Goal: Browse casually

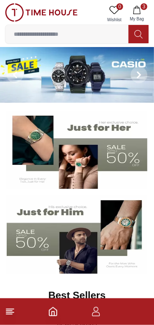
click at [140, 8] on icon "button" at bounding box center [136, 10] width 8 height 8
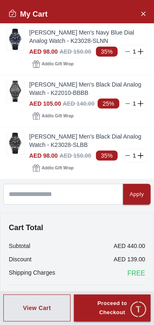
click at [13, 37] on img at bounding box center [15, 39] width 17 height 21
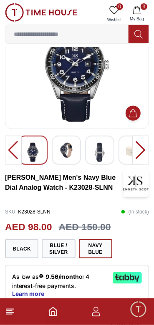
scroll to position [47, 0]
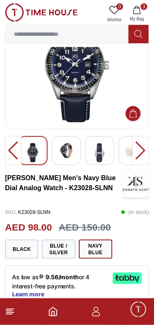
click at [65, 147] on img at bounding box center [66, 150] width 15 height 15
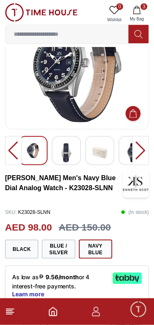
scroll to position [0, 0]
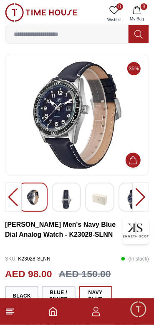
click at [86, 204] on div at bounding box center [99, 197] width 29 height 29
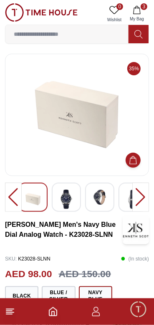
click at [106, 197] on img at bounding box center [99, 197] width 15 height 15
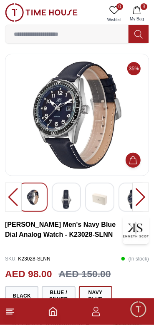
click at [114, 195] on div at bounding box center [99, 197] width 29 height 29
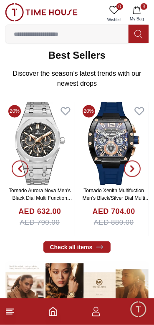
scroll to position [242, 0]
